Goal: Information Seeking & Learning: Learn about a topic

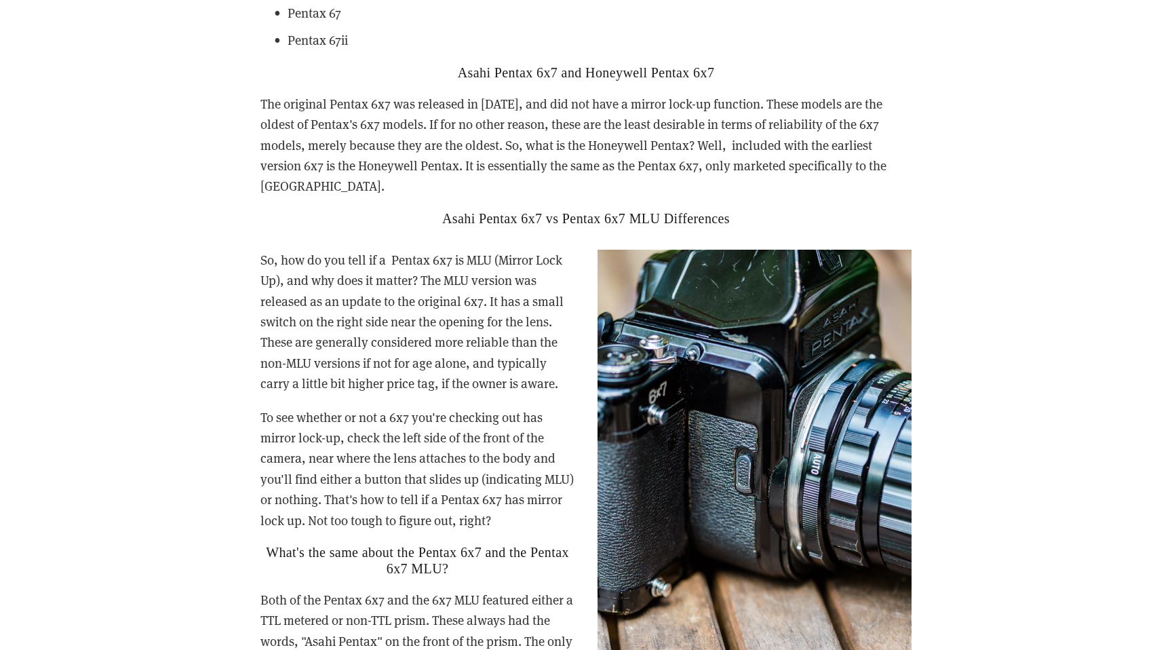
scroll to position [2507, 0]
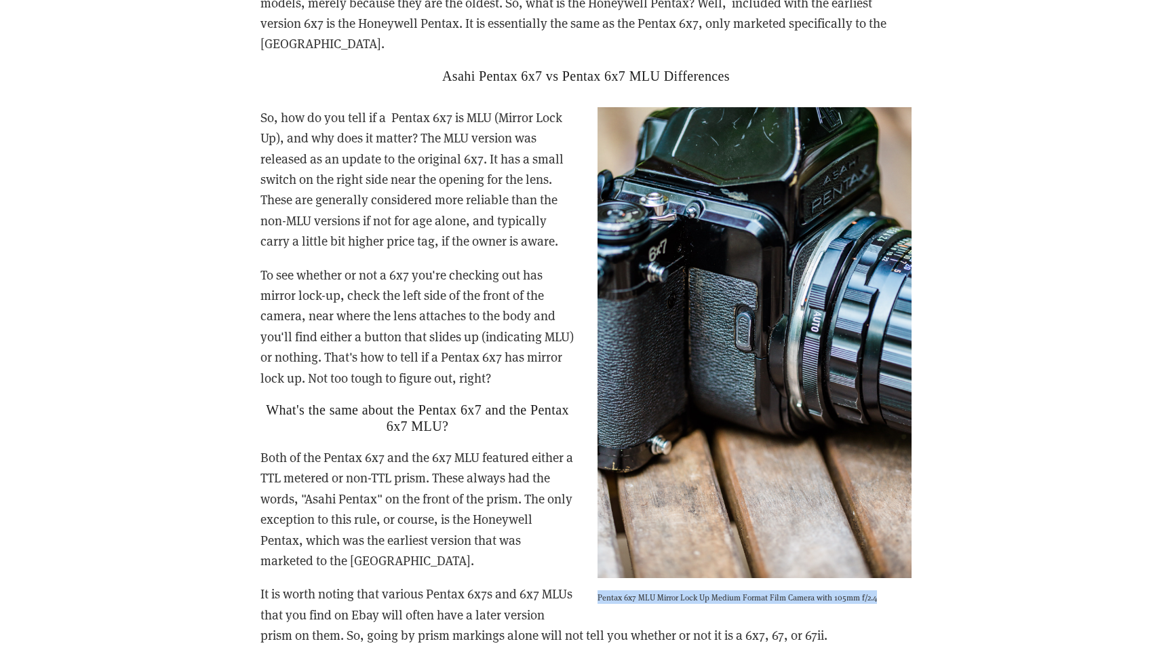
drag, startPoint x: 600, startPoint y: 596, endPoint x: 588, endPoint y: 570, distance: 28.5
click at [588, 570] on div "Pentax 6x7 MLU Mirror Lock Up Medium Format Film Camera with 105mm f/2.4" at bounding box center [754, 360] width 337 height 528
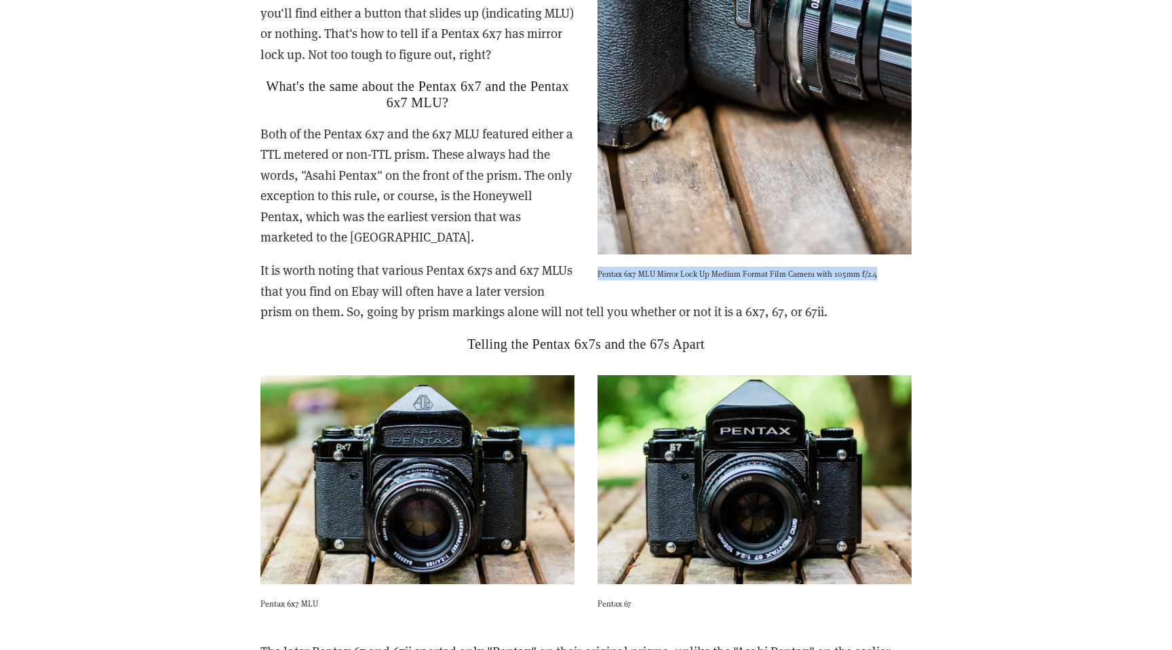
scroll to position [3042, 0]
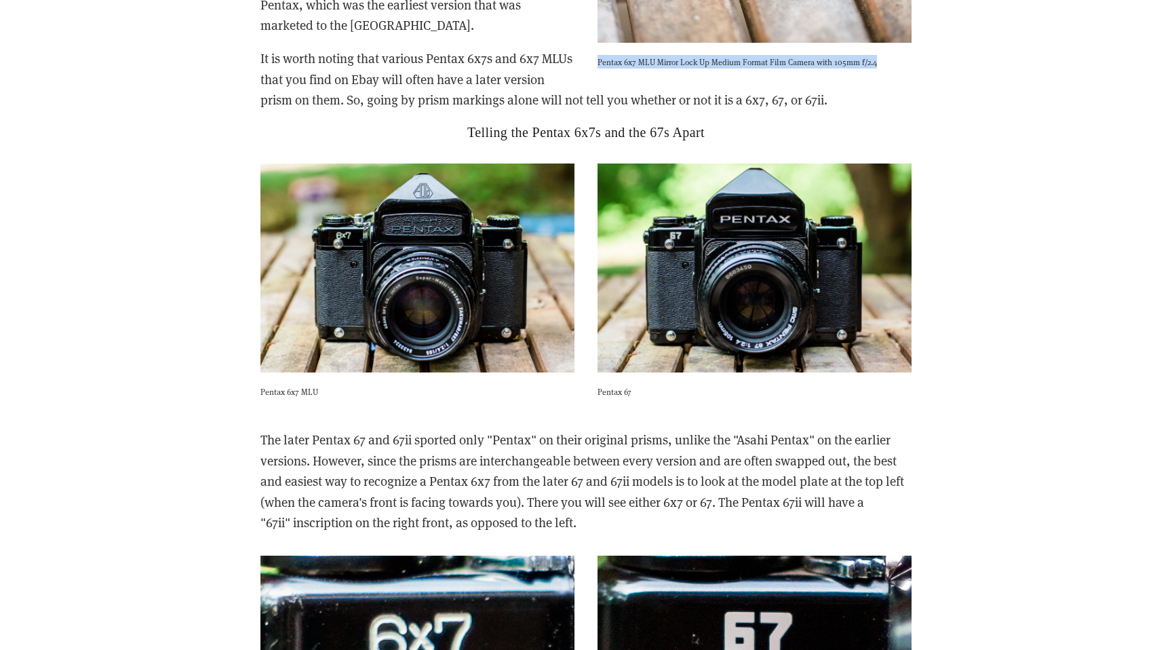
click at [582, 477] on p "The later Pentax 67 and 67ii sported only "Pentax" on their original prisms, un…" at bounding box center [585, 480] width 651 height 103
click at [576, 429] on p "The later Pentax 67 and 67ii sported only "Pentax" on their original prisms, un…" at bounding box center [585, 480] width 651 height 103
drag, startPoint x: 582, startPoint y: 370, endPoint x: 614, endPoint y: 505, distance: 138.5
click at [614, 505] on p "The later Pentax 67 and 67ii sported only "Pentax" on their original prisms, un…" at bounding box center [585, 480] width 651 height 103
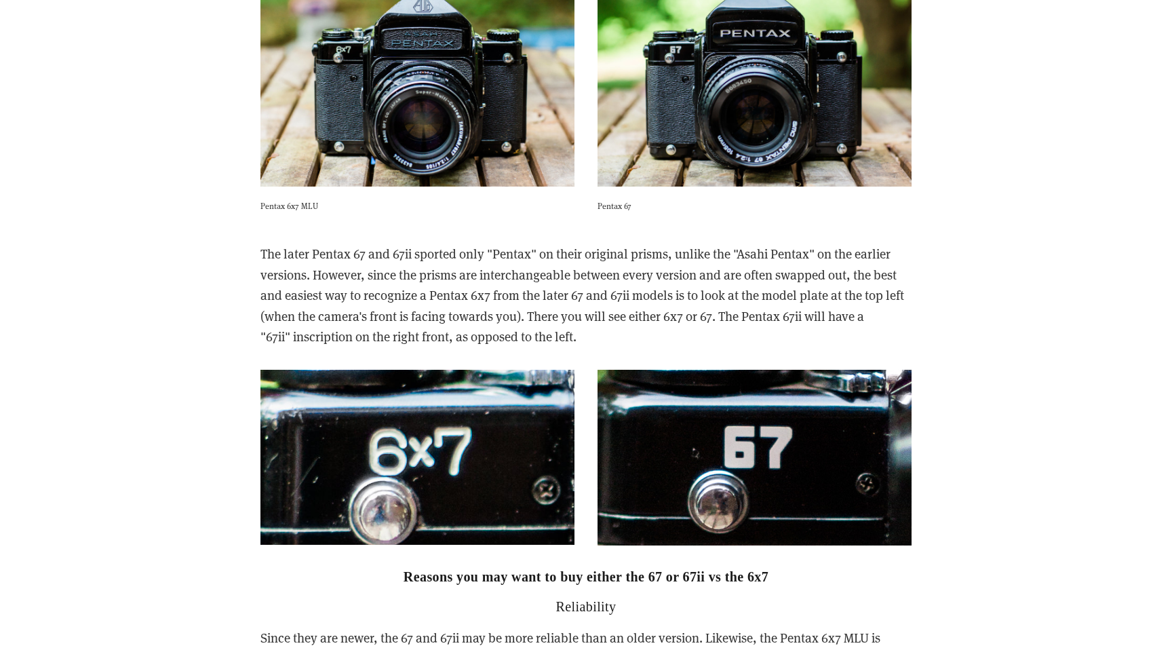
scroll to position [3323, 0]
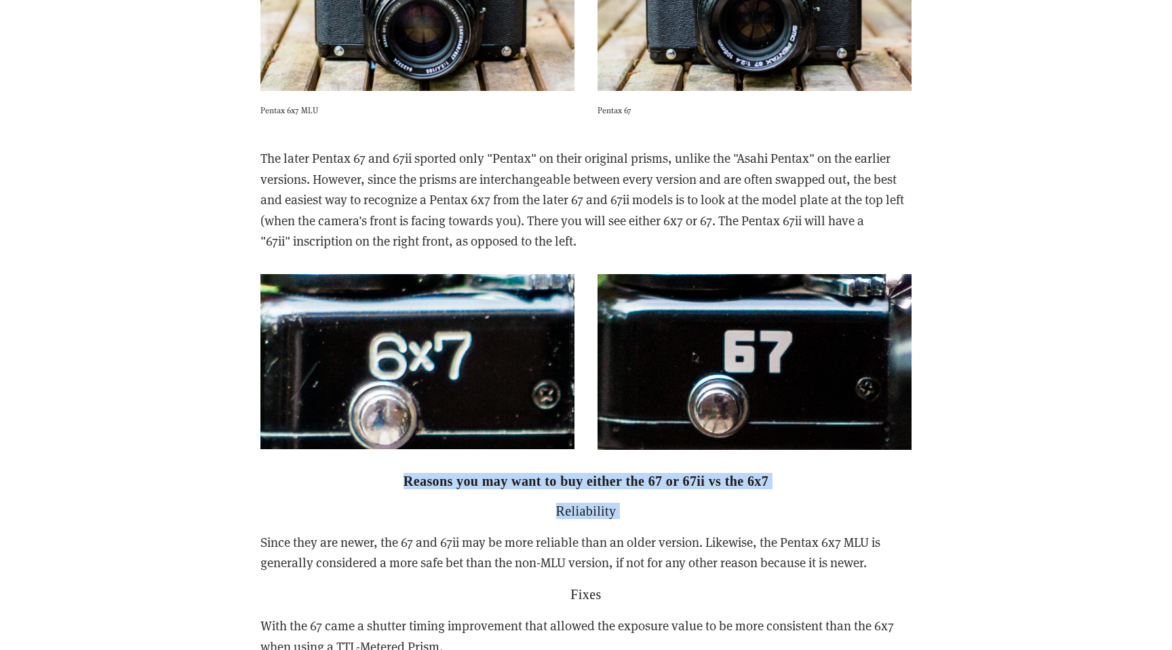
drag, startPoint x: 572, startPoint y: 443, endPoint x: 578, endPoint y: 506, distance: 63.4
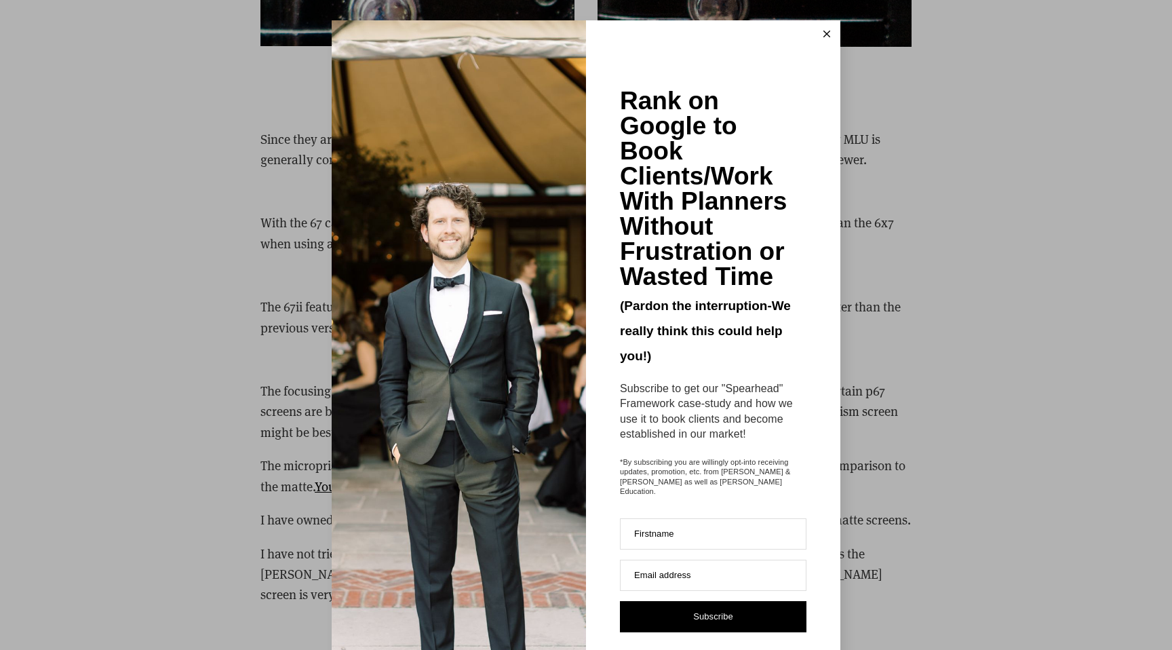
scroll to position [3738, 0]
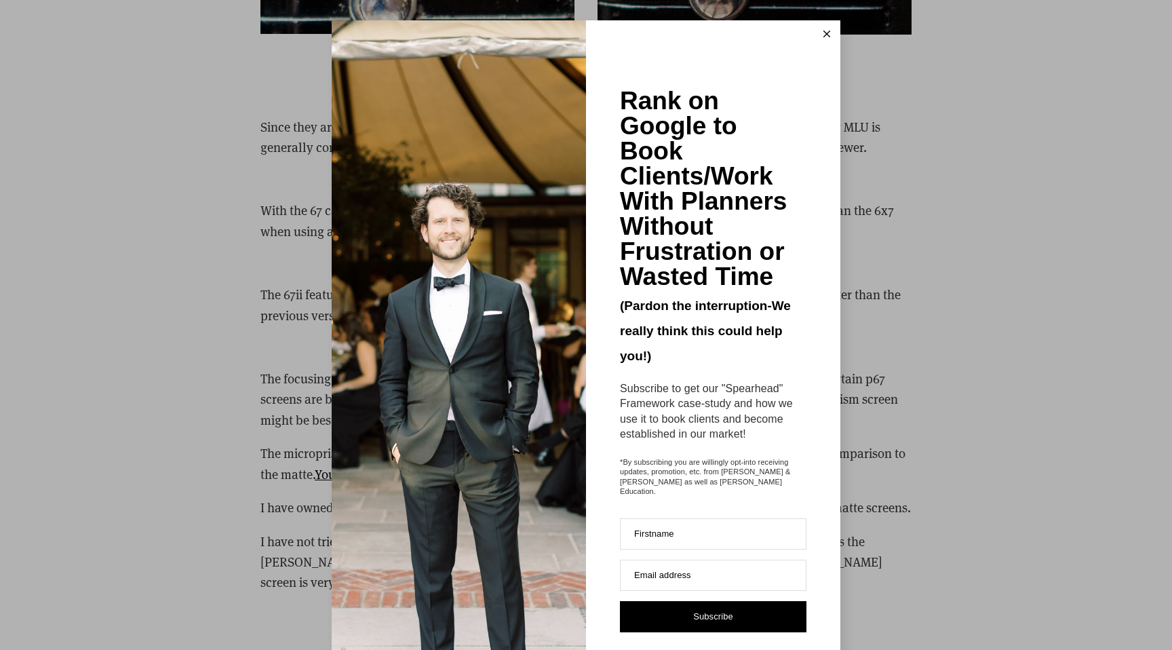
click at [820, 35] on button at bounding box center [826, 33] width 27 height 27
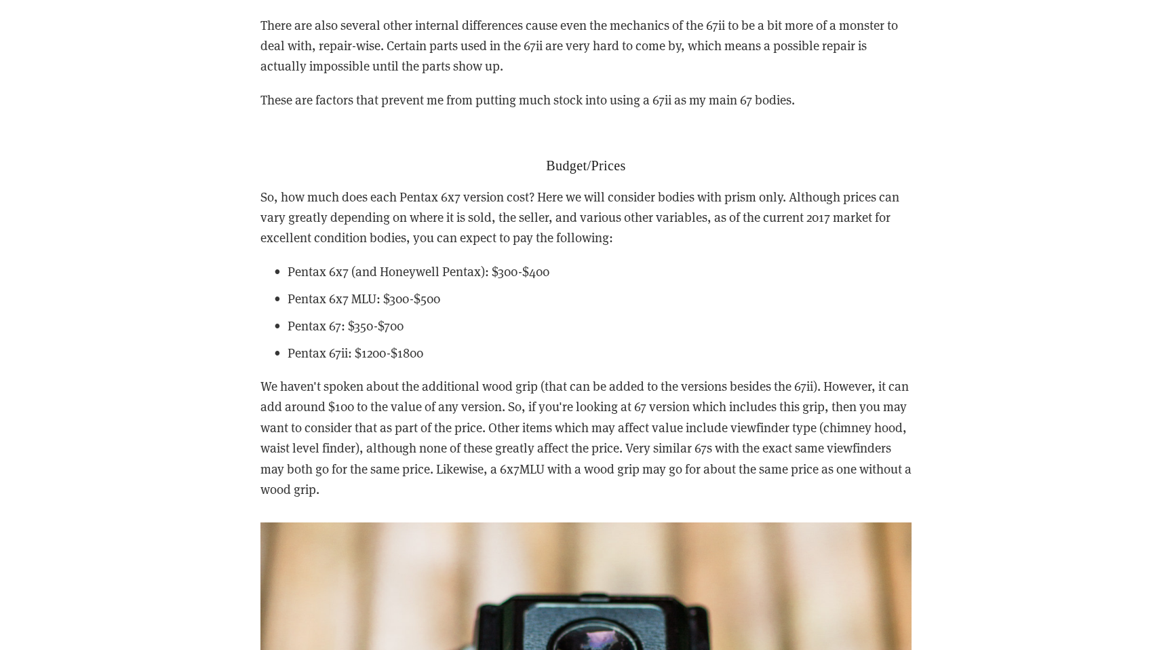
scroll to position [4579, 0]
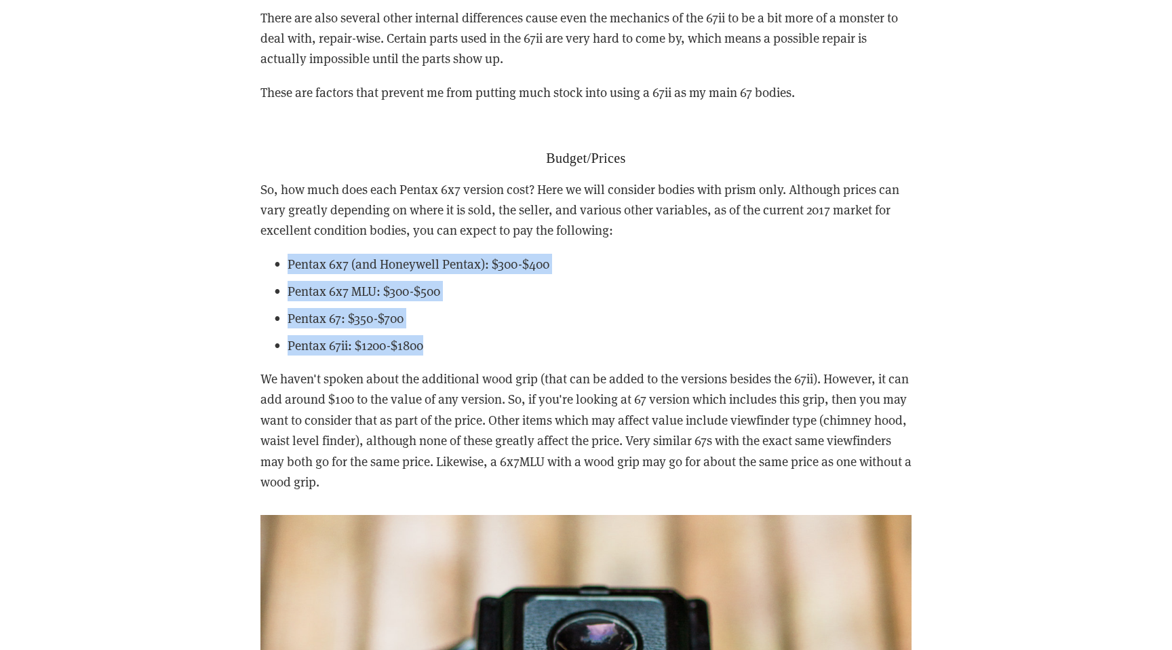
drag, startPoint x: 521, startPoint y: 323, endPoint x: 517, endPoint y: 220, distance: 103.8
drag, startPoint x: 517, startPoint y: 220, endPoint x: 506, endPoint y: 317, distance: 97.6
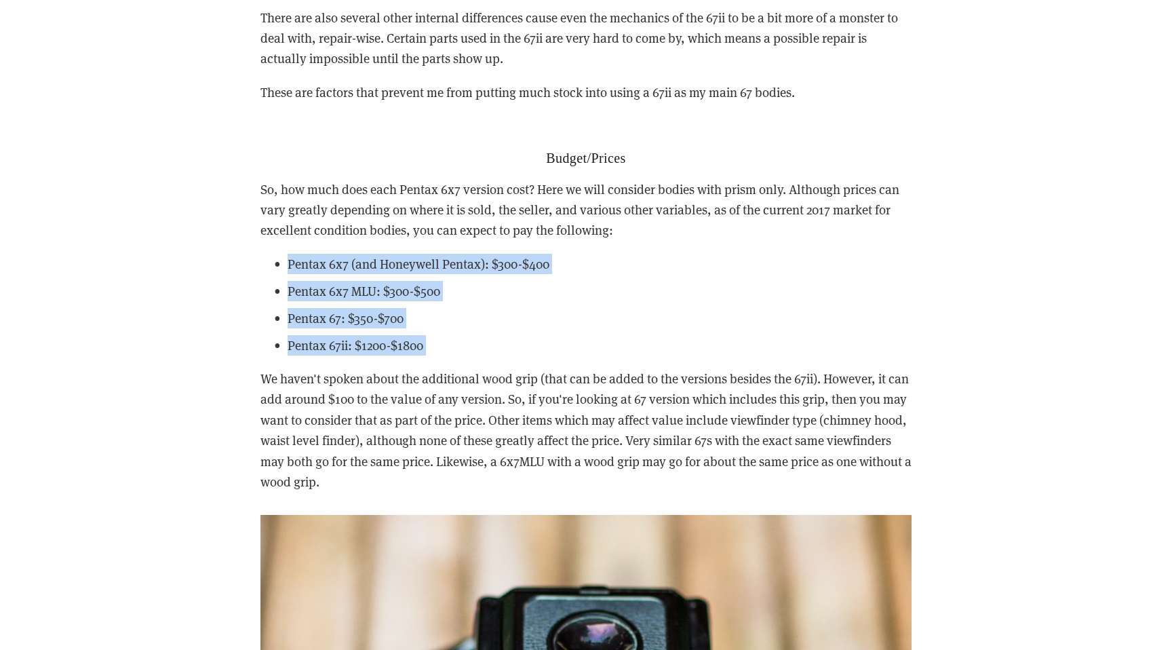
click at [506, 335] on p "Pentax 67ii: $1200-$1800" at bounding box center [599, 345] width 624 height 20
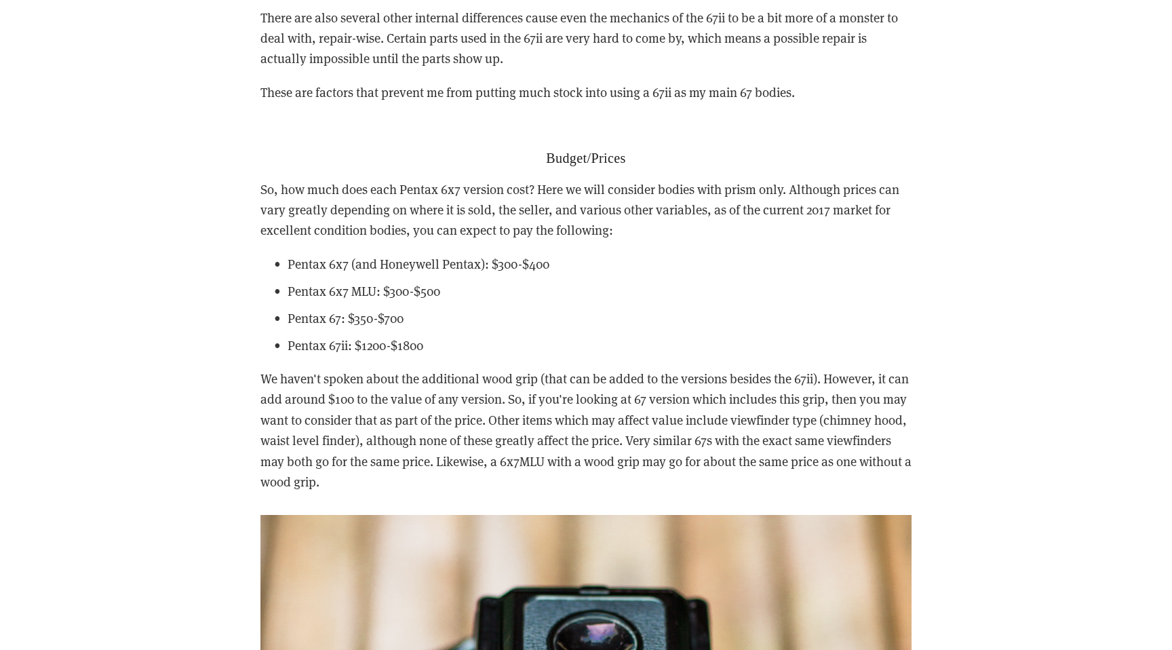
click at [472, 335] on p "Pentax 67ii: $1200-$1800" at bounding box center [599, 345] width 624 height 20
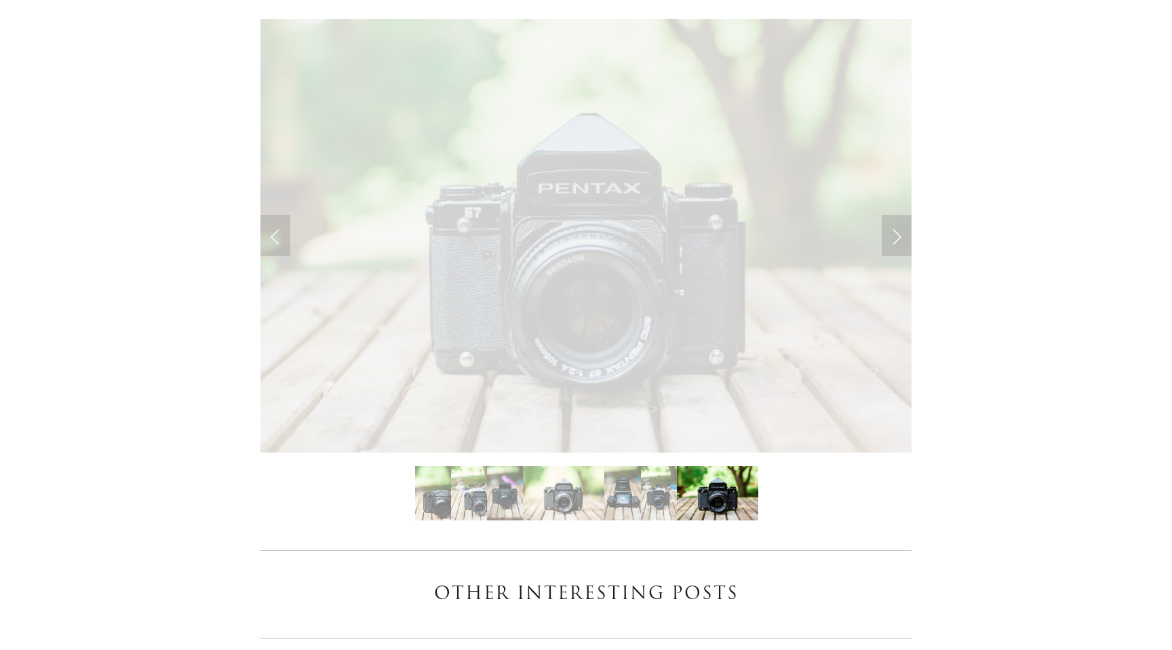
scroll to position [7101, 0]
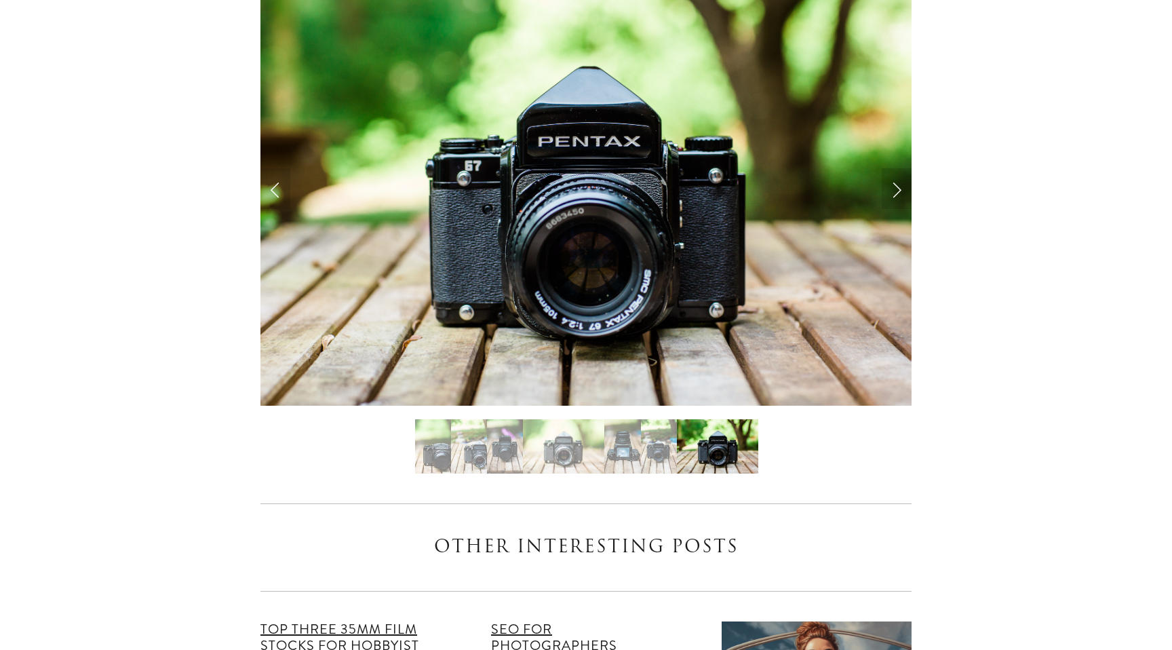
click at [489, 419] on img "Slide 3" at bounding box center [505, 446] width 36 height 54
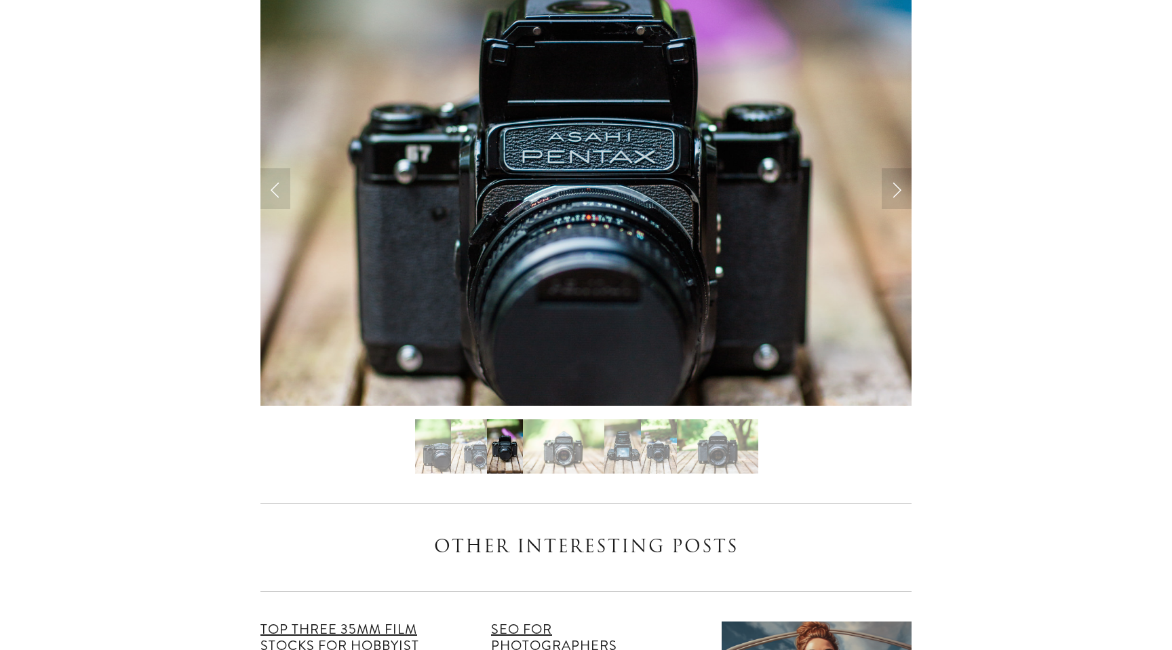
click at [542, 419] on img "Slide 4" at bounding box center [563, 446] width 81 height 54
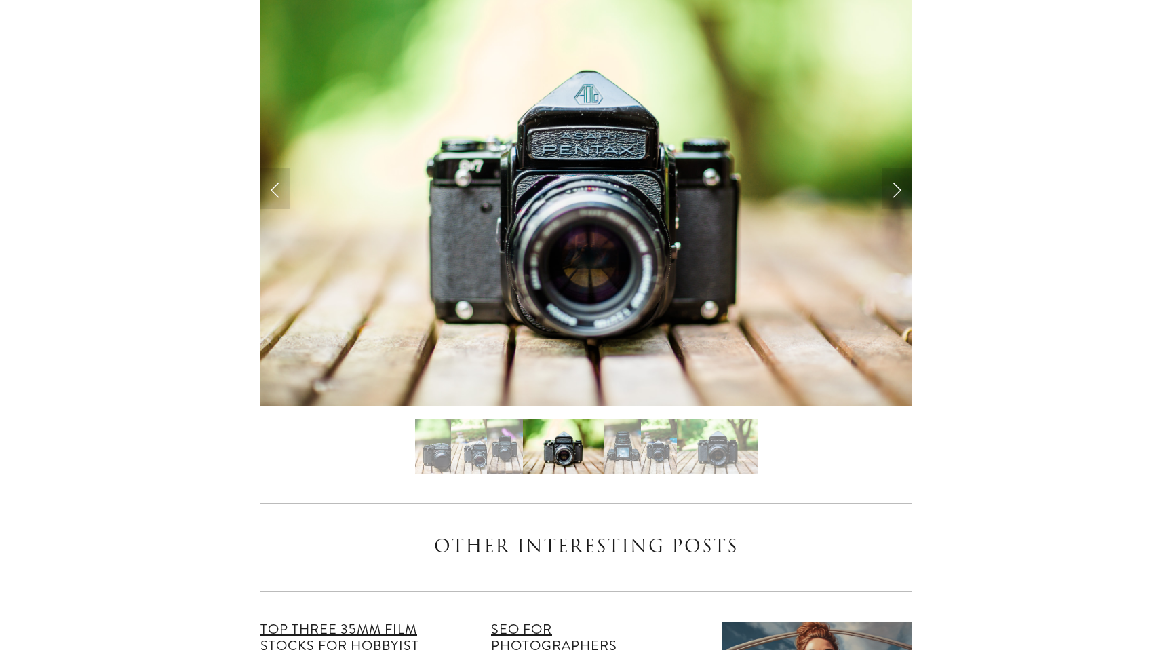
click at [637, 422] on img "Slide 5" at bounding box center [622, 446] width 36 height 54
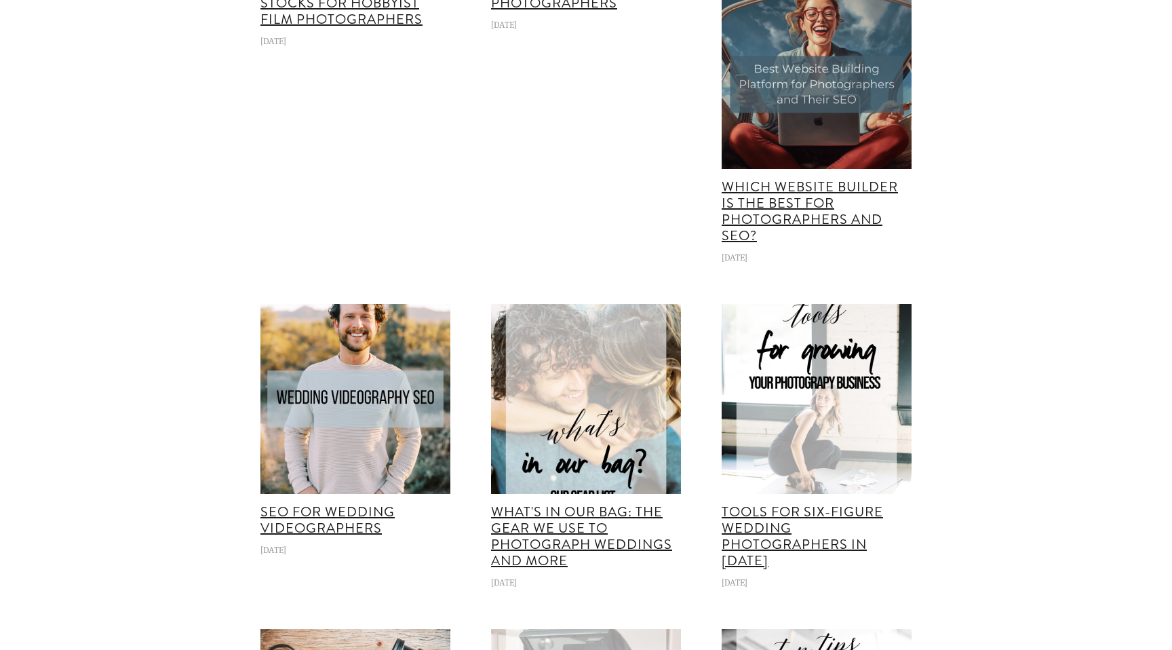
scroll to position [7860, 0]
